Goal: Task Accomplishment & Management: Use online tool/utility

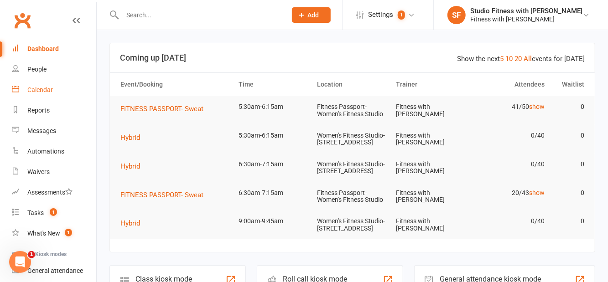
click at [46, 98] on link "Calendar" at bounding box center [54, 90] width 84 height 21
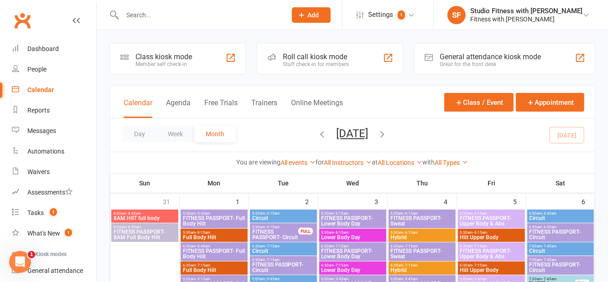
click at [161, 67] on div "Member self check-in" at bounding box center [163, 64] width 57 height 6
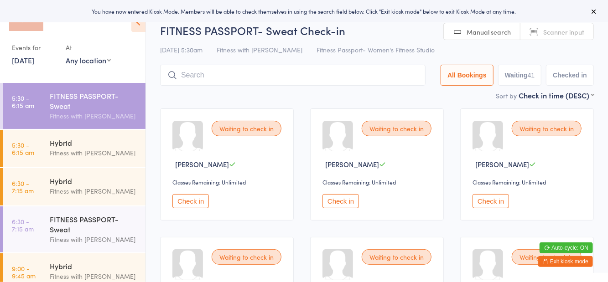
click at [93, 65] on select "Any location Women's Fitness Studio- 14 Madden Street, Aitkenvale Fitness Passp…" at bounding box center [88, 60] width 45 height 10
select select "1"
click at [66, 55] on select "Any location Women's Fitness Studio- 14 Madden Street, Aitkenvale Fitness Passp…" at bounding box center [88, 60] width 45 height 10
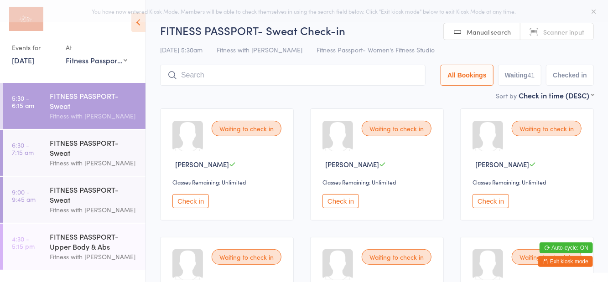
click at [72, 109] on div "FITNESS PASSPORT- Sweat" at bounding box center [94, 101] width 88 height 20
click at [520, 78] on button "Waiting 41" at bounding box center [520, 75] width 44 height 21
select select "0"
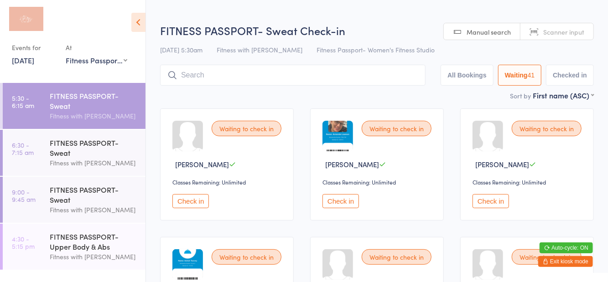
click at [141, 29] on icon at bounding box center [138, 22] width 14 height 19
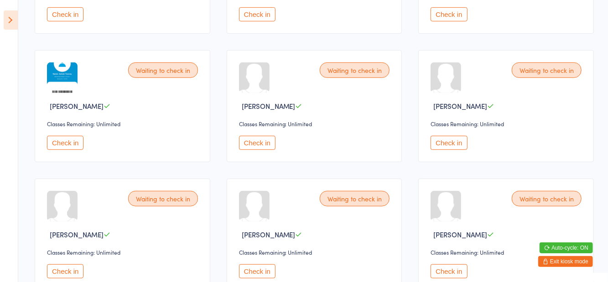
scroll to position [202, 0]
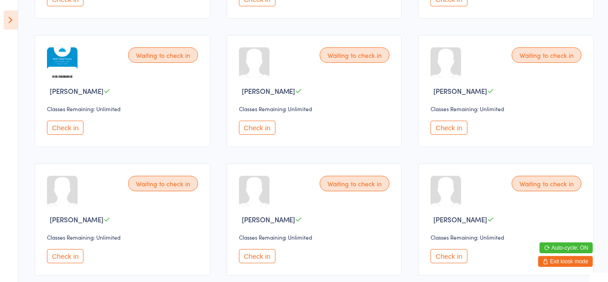
click at [80, 256] on button "Check in" at bounding box center [65, 257] width 36 height 14
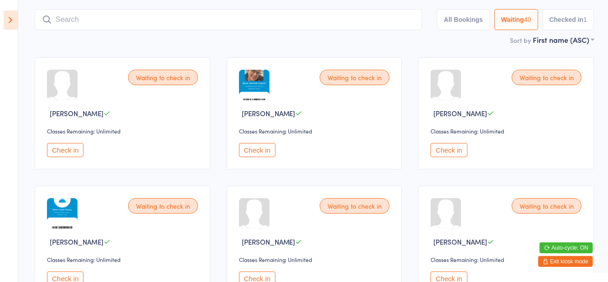
scroll to position [0, 0]
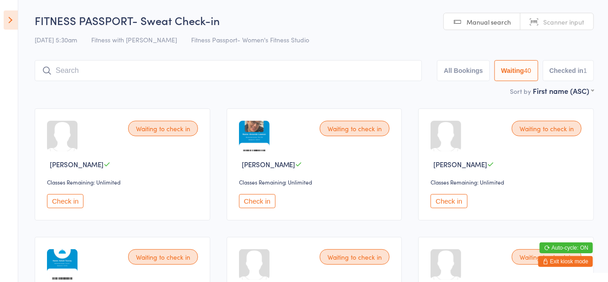
click at [564, 76] on button "Checked in 1" at bounding box center [569, 70] width 52 height 21
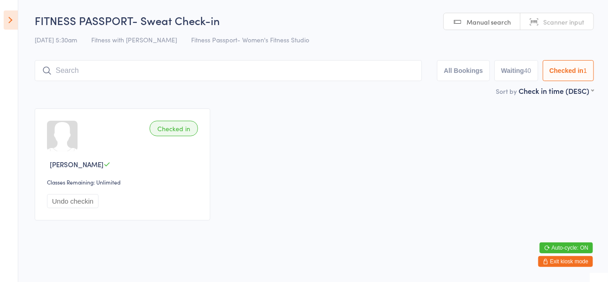
click at [518, 79] on button "Waiting 40" at bounding box center [516, 70] width 44 height 21
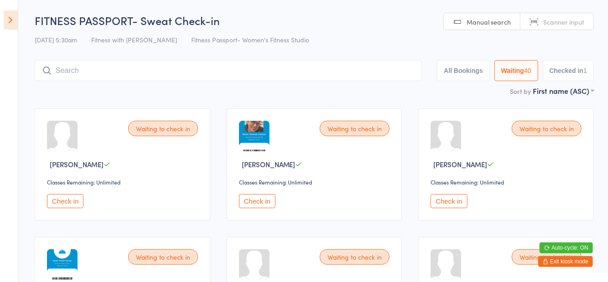
click at [260, 62] on input "search" at bounding box center [228, 70] width 387 height 21
click at [255, 73] on input "search" at bounding box center [228, 70] width 387 height 21
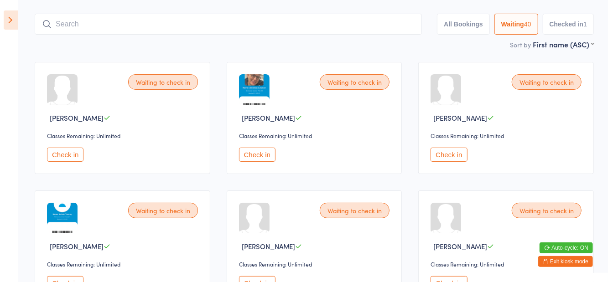
scroll to position [61, 0]
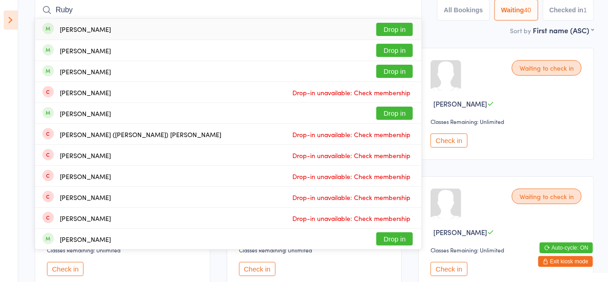
type input "Ruby"
click at [392, 76] on button "Drop in" at bounding box center [394, 71] width 36 height 13
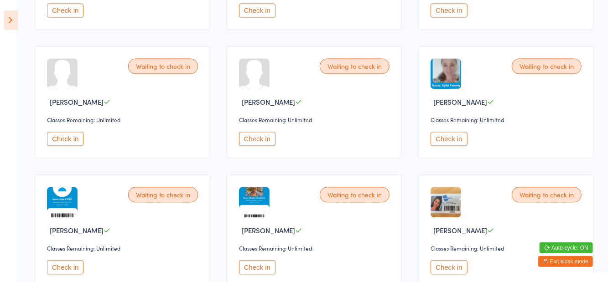
scroll to position [989, 0]
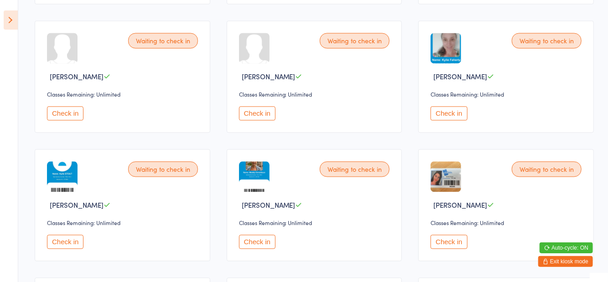
click at [449, 106] on button "Check in" at bounding box center [449, 113] width 36 height 14
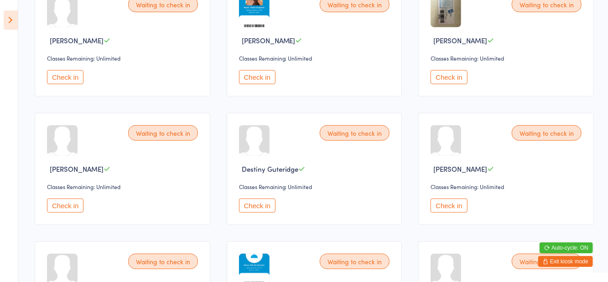
scroll to position [0, 0]
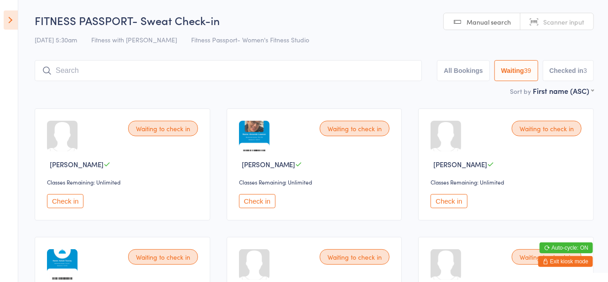
click at [263, 204] on button "Check in" at bounding box center [257, 201] width 36 height 14
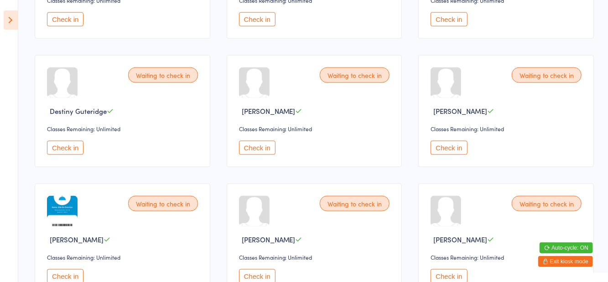
scroll to position [575, 0]
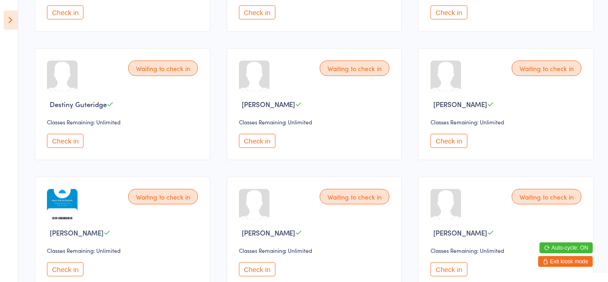
click at [255, 273] on button "Check in" at bounding box center [257, 270] width 36 height 14
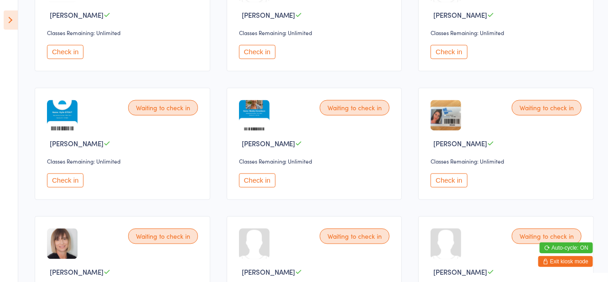
scroll to position [923, 0]
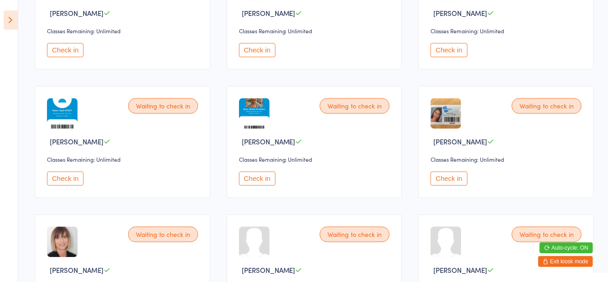
click at [255, 172] on button "Check in" at bounding box center [257, 179] width 36 height 14
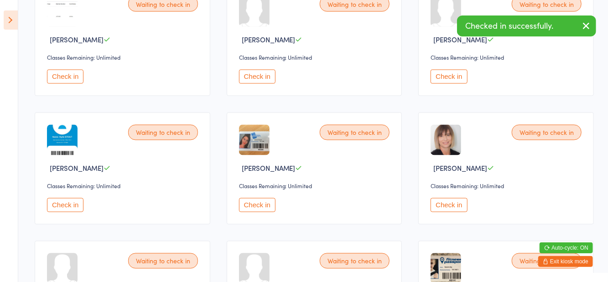
scroll to position [896, 0]
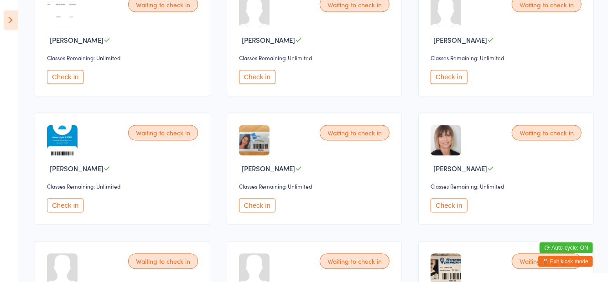
click at [62, 75] on button "Check in" at bounding box center [65, 77] width 36 height 14
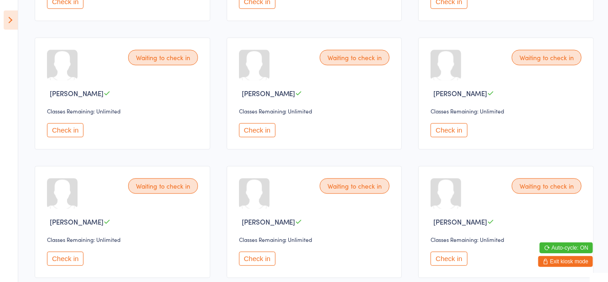
scroll to position [1231, 0]
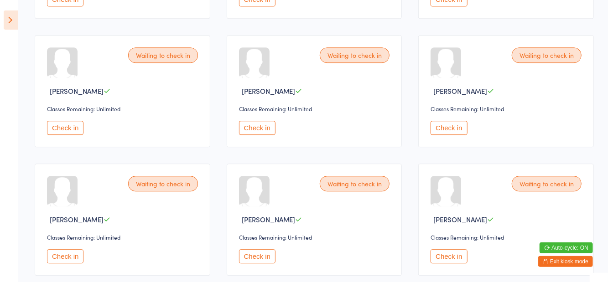
click at [260, 127] on button "Check in" at bounding box center [257, 128] width 36 height 14
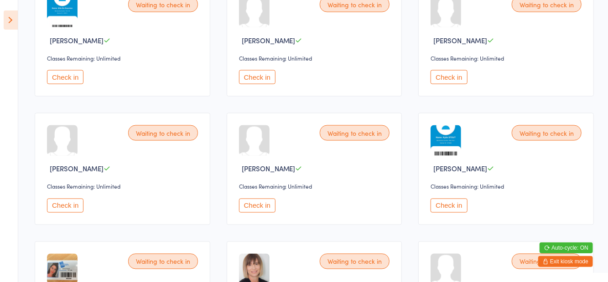
scroll to position [770, 0]
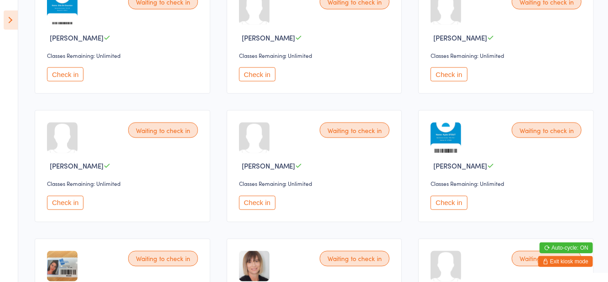
click at [69, 202] on button "Check in" at bounding box center [65, 203] width 36 height 14
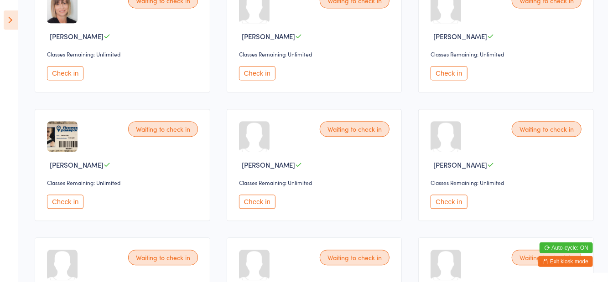
scroll to position [1240, 0]
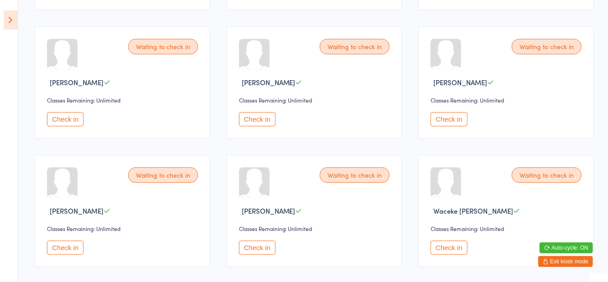
click at [258, 246] on button "Check in" at bounding box center [257, 248] width 36 height 14
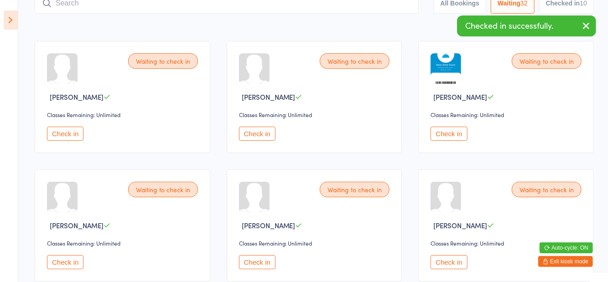
scroll to position [72, 0]
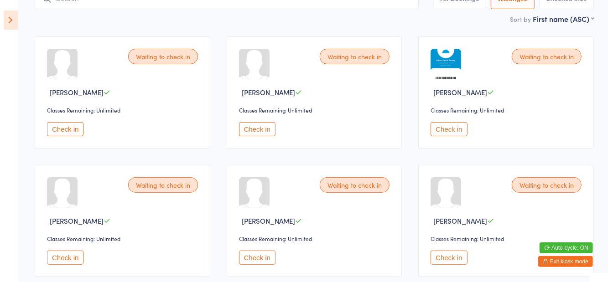
click at [262, 256] on button "Check in" at bounding box center [257, 258] width 36 height 14
click at [457, 254] on button "Check in" at bounding box center [449, 258] width 36 height 14
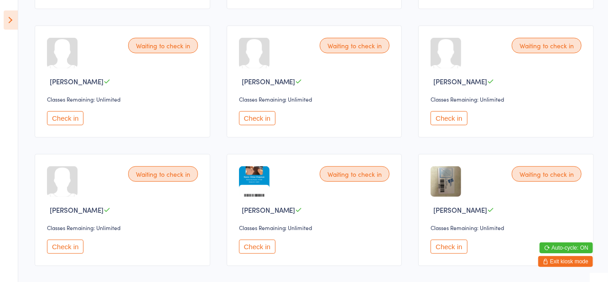
scroll to position [212, 0]
click at [261, 121] on button "Check in" at bounding box center [257, 118] width 36 height 14
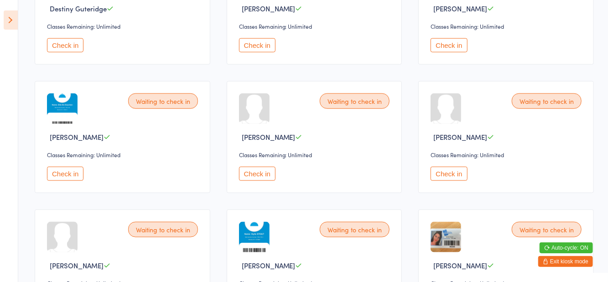
scroll to position [577, 0]
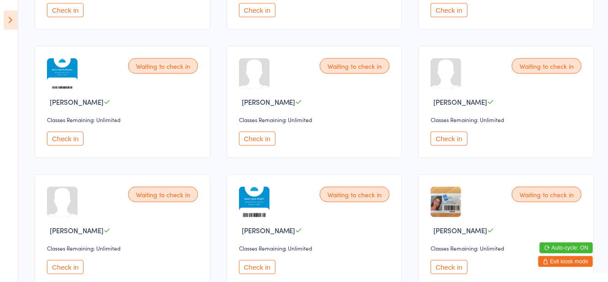
click at [68, 132] on button "Check in" at bounding box center [65, 139] width 36 height 14
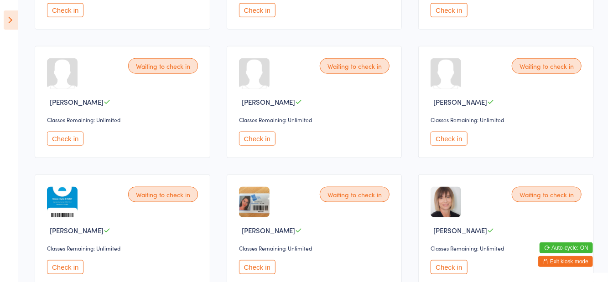
click at [362, 61] on div "Waiting to check in" at bounding box center [355, 66] width 70 height 16
click at [337, 62] on div "Waiting to check in" at bounding box center [355, 66] width 70 height 16
click at [256, 138] on button "Check in" at bounding box center [257, 139] width 36 height 14
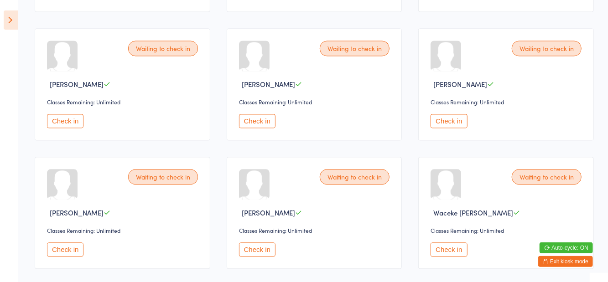
scroll to position [984, 0]
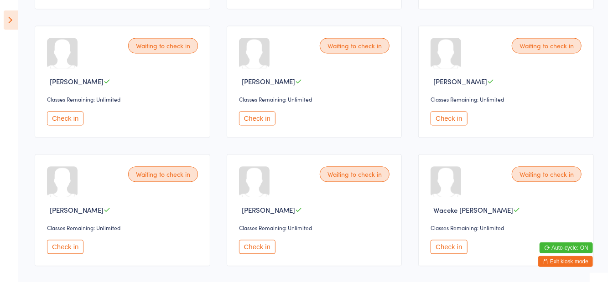
click at [256, 247] on button "Check in" at bounding box center [257, 247] width 36 height 14
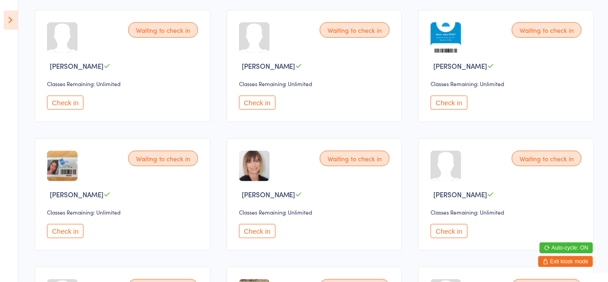
scroll to position [615, 0]
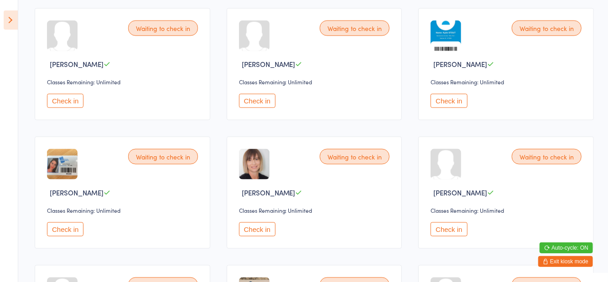
click at [265, 101] on button "Check in" at bounding box center [257, 101] width 36 height 14
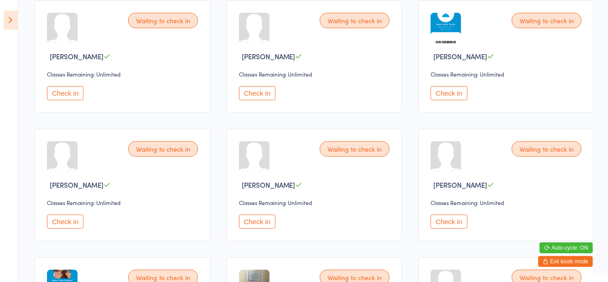
scroll to position [112, 0]
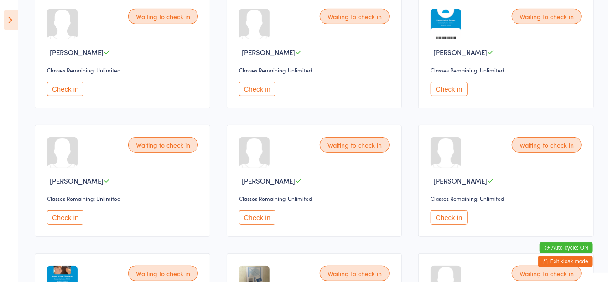
click at [65, 222] on button "Check in" at bounding box center [65, 218] width 36 height 14
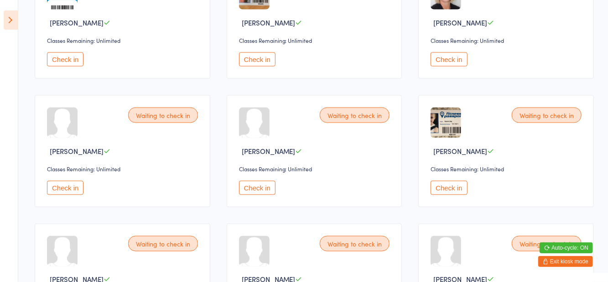
scroll to position [657, 0]
click at [454, 185] on button "Check in" at bounding box center [449, 188] width 36 height 14
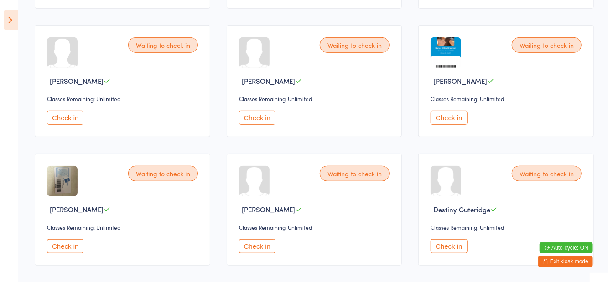
scroll to position [213, 0]
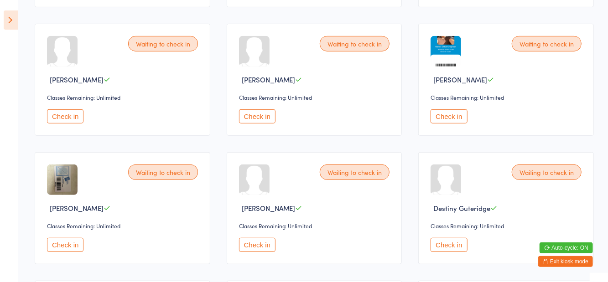
click at [64, 250] on button "Check in" at bounding box center [65, 245] width 36 height 14
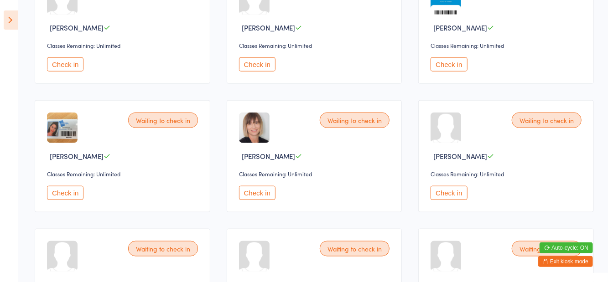
scroll to position [531, 0]
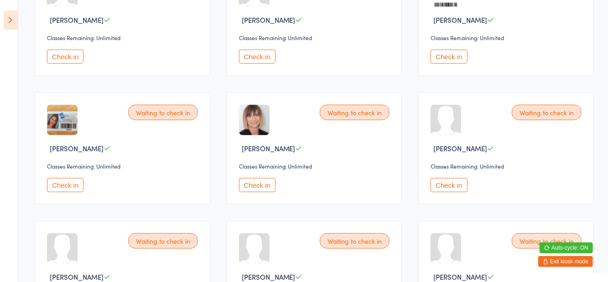
click at [262, 188] on button "Check in" at bounding box center [257, 185] width 36 height 14
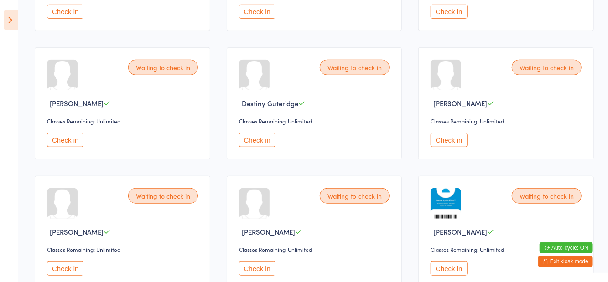
scroll to position [317, 0]
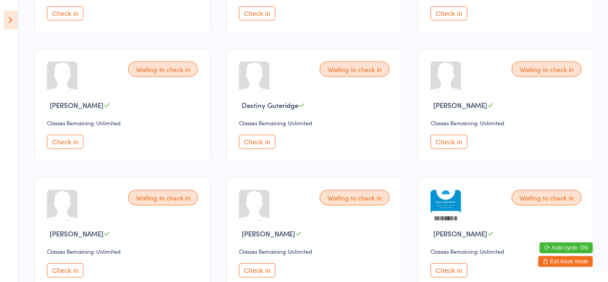
click at [451, 140] on button "Check in" at bounding box center [449, 142] width 36 height 14
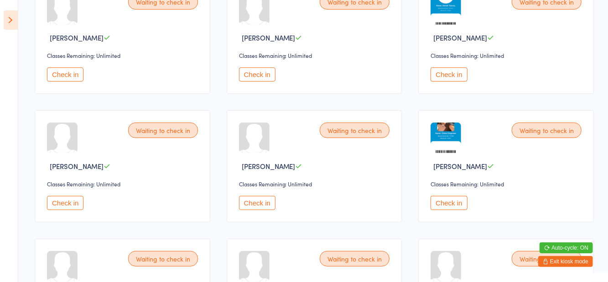
scroll to position [126, 0]
click at [260, 201] on button "Check in" at bounding box center [257, 204] width 36 height 14
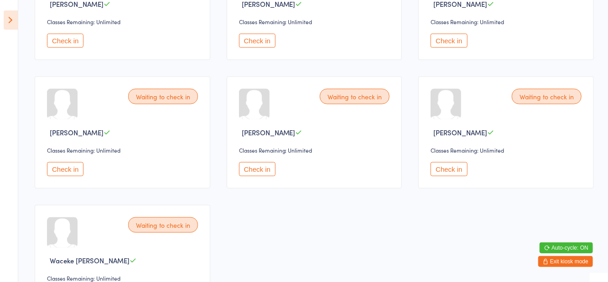
scroll to position [727, 0]
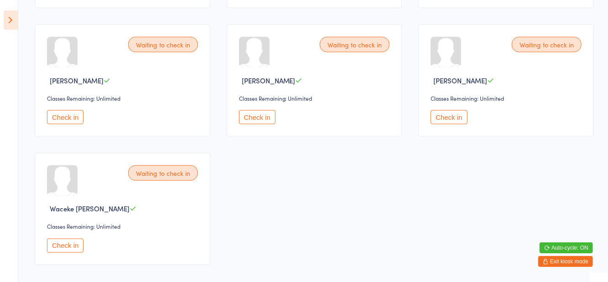
click at [265, 113] on button "Check in" at bounding box center [257, 117] width 36 height 14
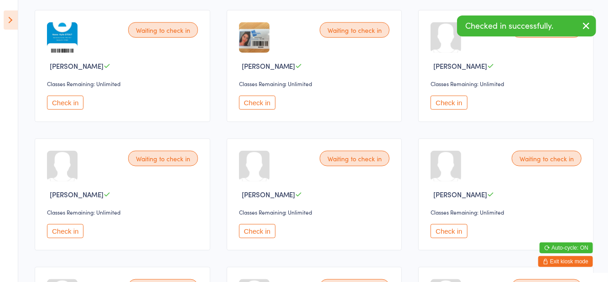
scroll to position [490, 0]
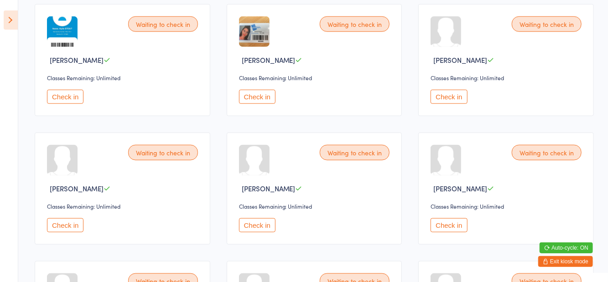
click at [76, 226] on button "Check in" at bounding box center [65, 226] width 36 height 14
click at [259, 97] on button "Check in" at bounding box center [257, 97] width 36 height 14
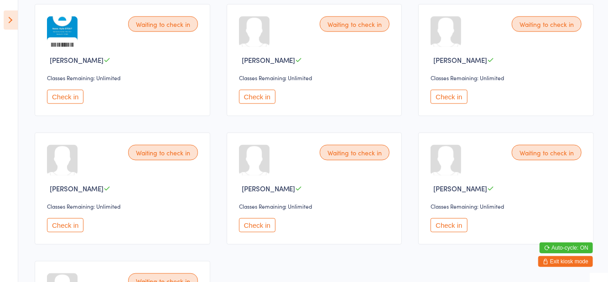
click at [459, 225] on button "Check in" at bounding box center [449, 226] width 36 height 14
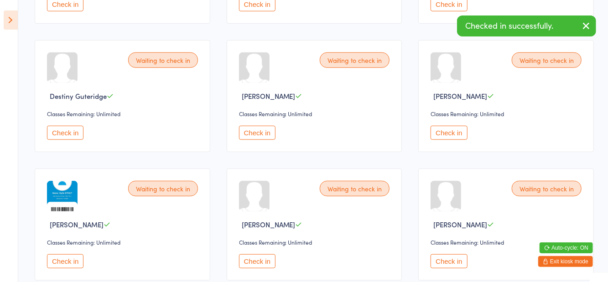
scroll to position [322, 0]
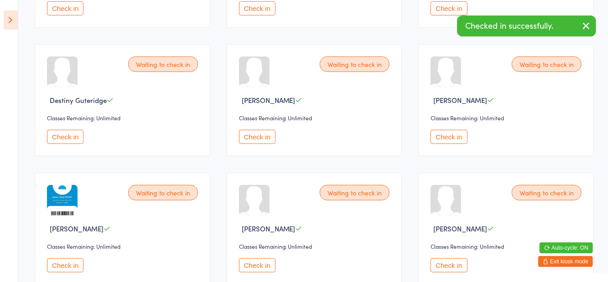
click at [255, 141] on button "Check in" at bounding box center [257, 137] width 36 height 14
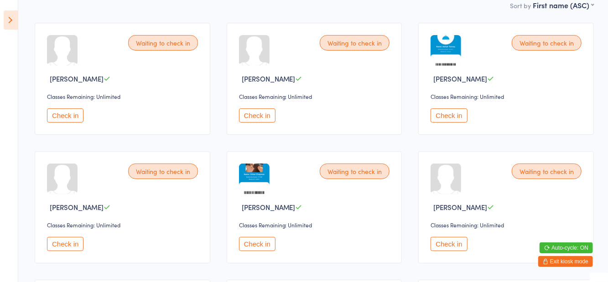
scroll to position [0, 0]
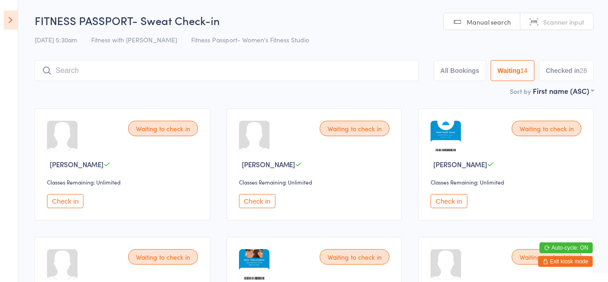
click at [453, 206] on button "Check in" at bounding box center [449, 201] width 36 height 14
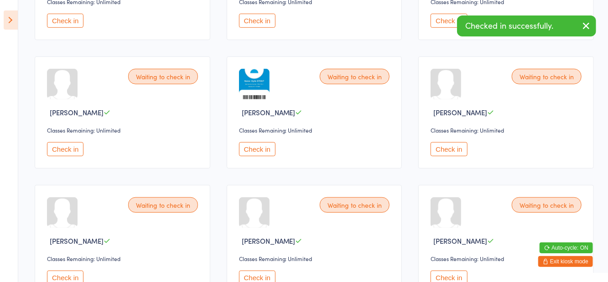
scroll to position [307, 0]
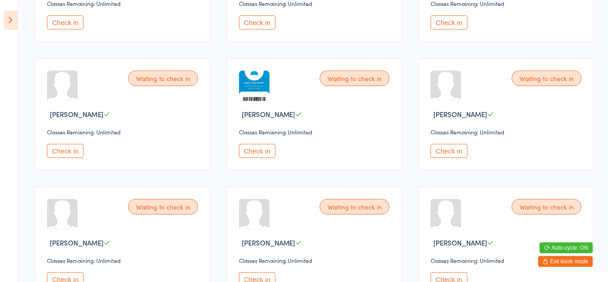
click at [449, 148] on button "Check in" at bounding box center [449, 151] width 36 height 14
click at [64, 151] on button "Check in" at bounding box center [65, 151] width 36 height 14
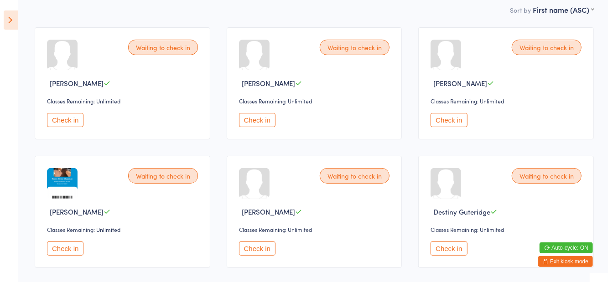
scroll to position [94, 0]
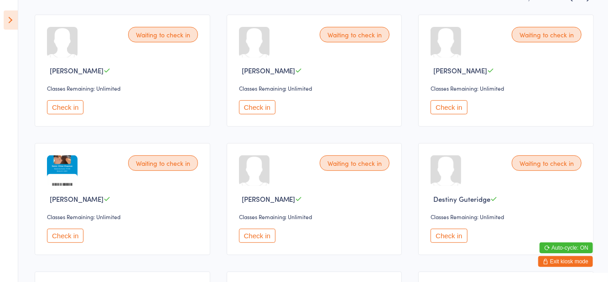
click at [445, 230] on button "Check in" at bounding box center [449, 236] width 36 height 14
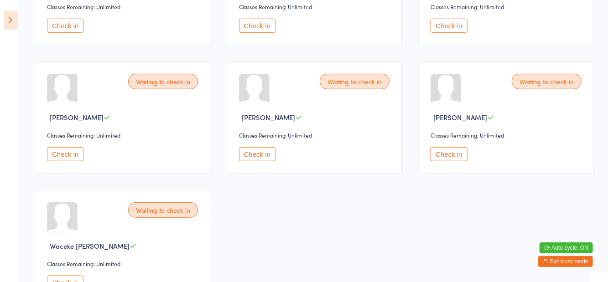
scroll to position [307, 0]
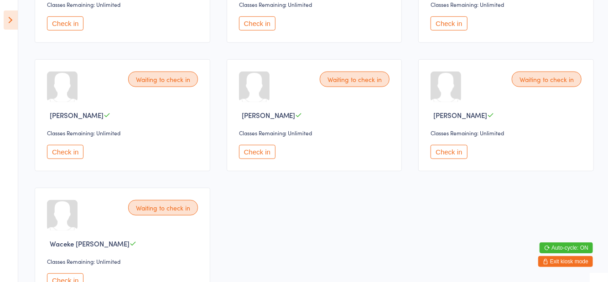
click at [451, 156] on button "Check in" at bounding box center [449, 152] width 36 height 14
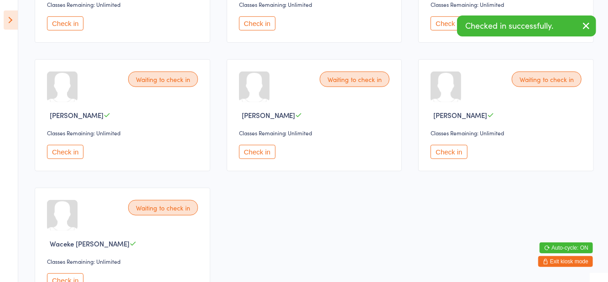
scroll to position [214, 0]
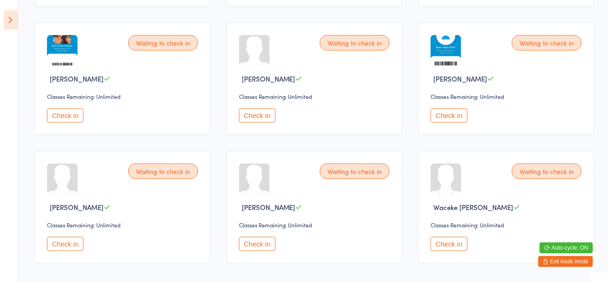
click at [446, 118] on button "Check in" at bounding box center [449, 116] width 36 height 14
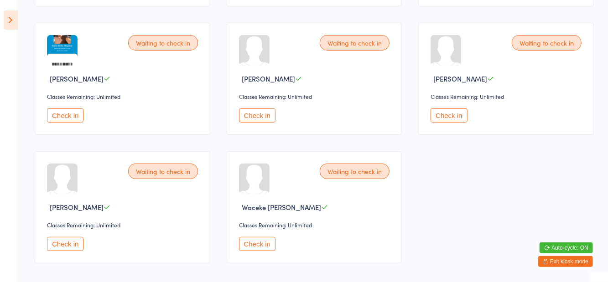
click at [252, 245] on button "Check in" at bounding box center [257, 244] width 36 height 14
